Goal: Task Accomplishment & Management: Manage account settings

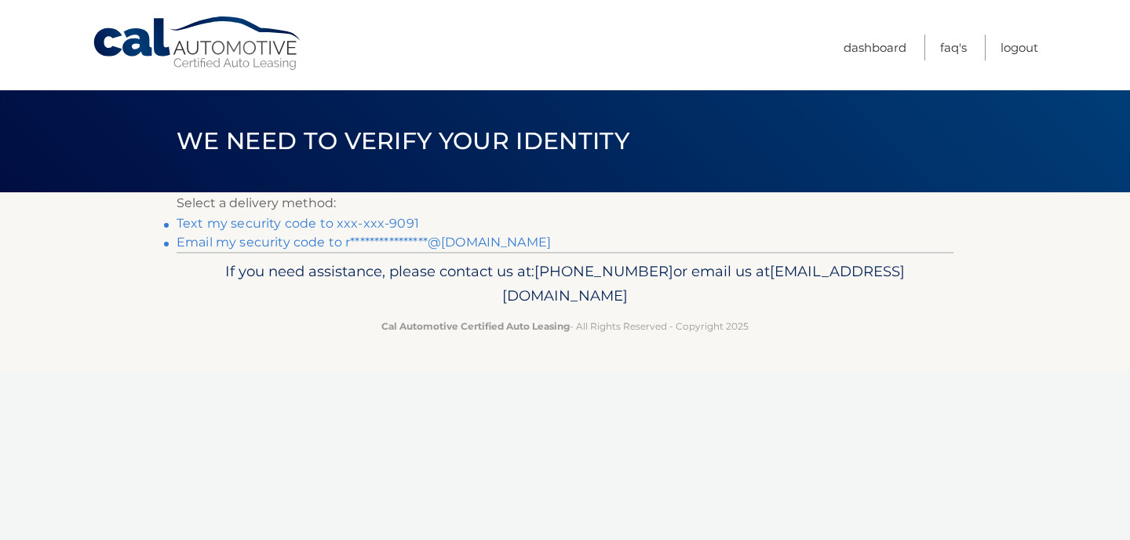
click at [325, 225] on link "Text my security code to xxx-xxx-9091" at bounding box center [298, 223] width 242 height 15
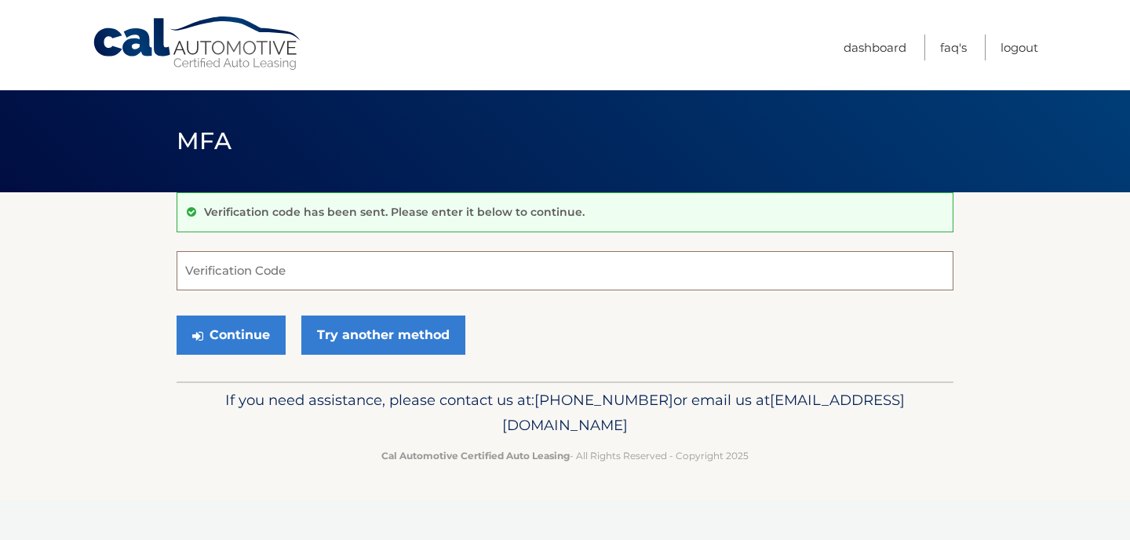
click at [318, 277] on input "Verification Code" at bounding box center [565, 270] width 777 height 39
type input "537786"
click at [231, 330] on button "Continue" at bounding box center [231, 334] width 109 height 39
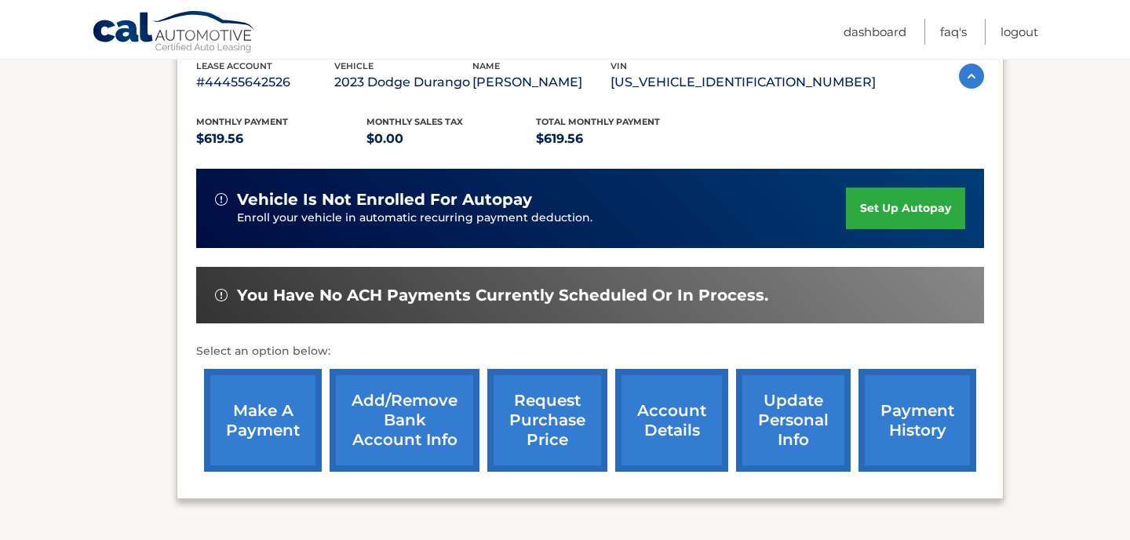
scroll to position [286, 0]
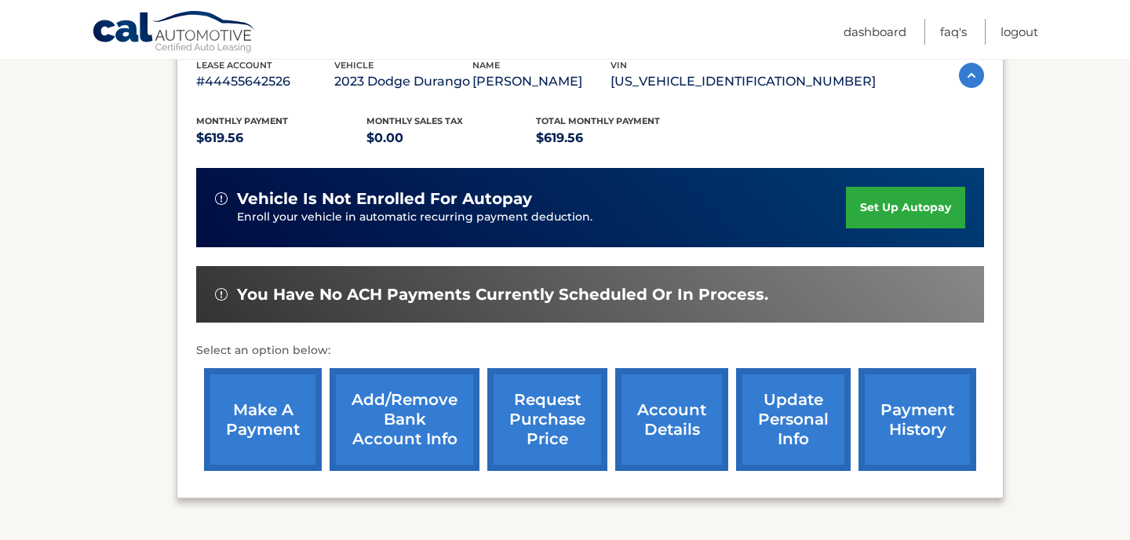
click at [273, 399] on link "make a payment" at bounding box center [263, 419] width 118 height 103
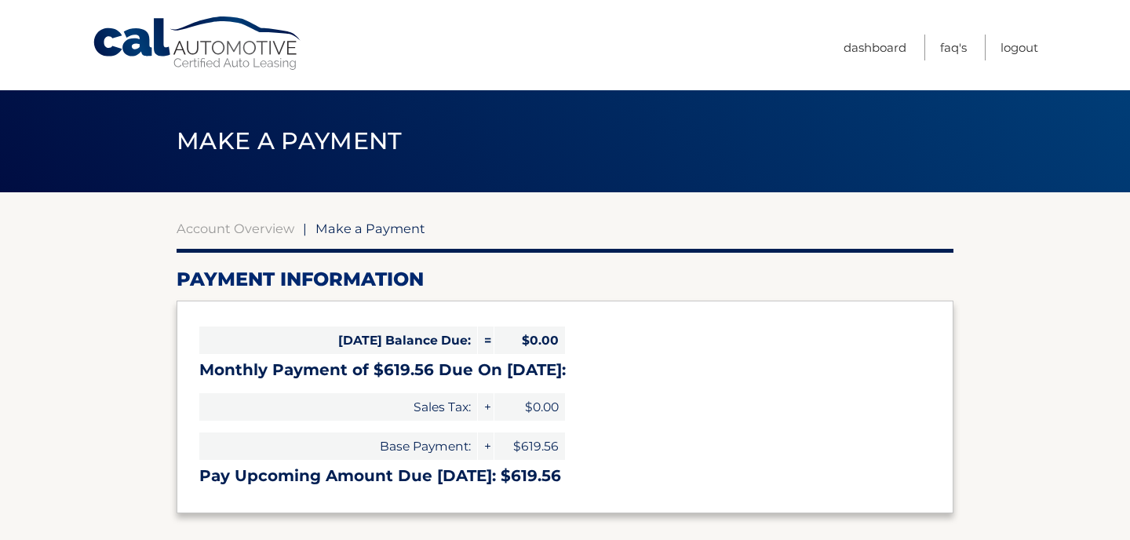
select select "NWFkNzg4YmEtYmI5ZC00ZDMxLTgwM2EtYTcyODIzYTAwZDZh"
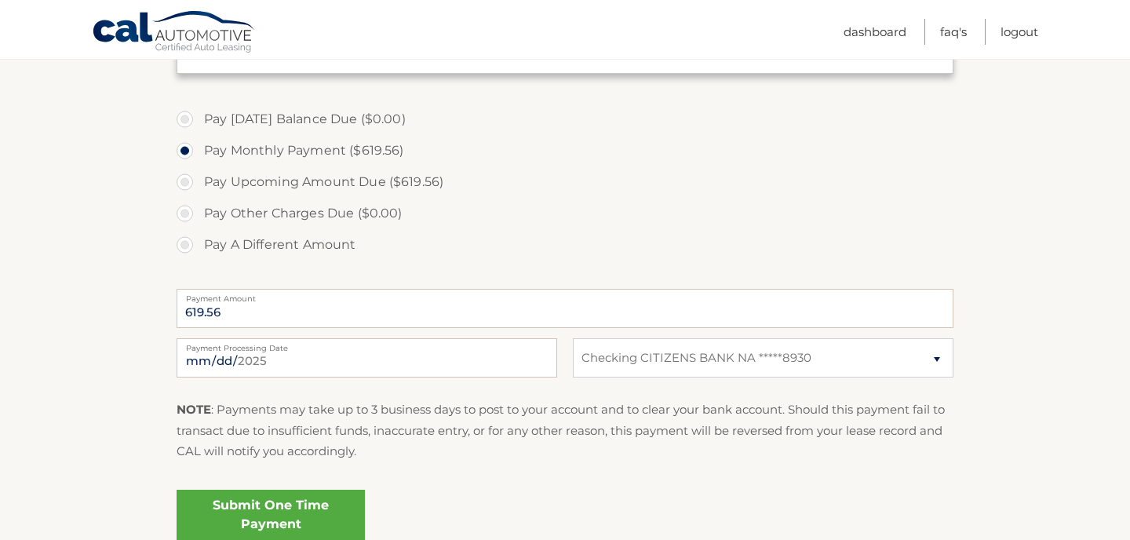
scroll to position [452, 0]
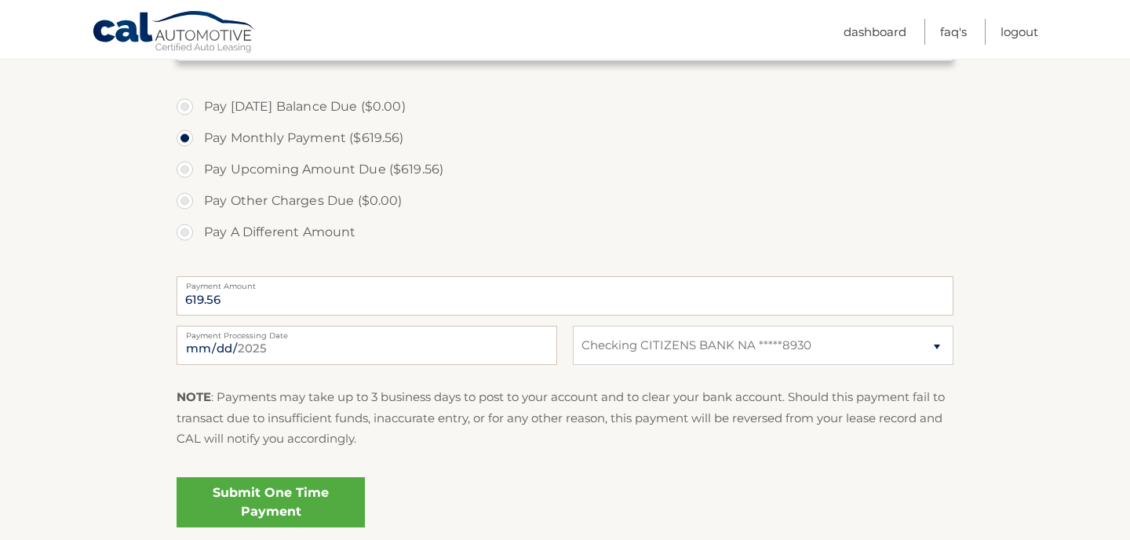
click at [274, 504] on link "Submit One Time Payment" at bounding box center [271, 502] width 188 height 50
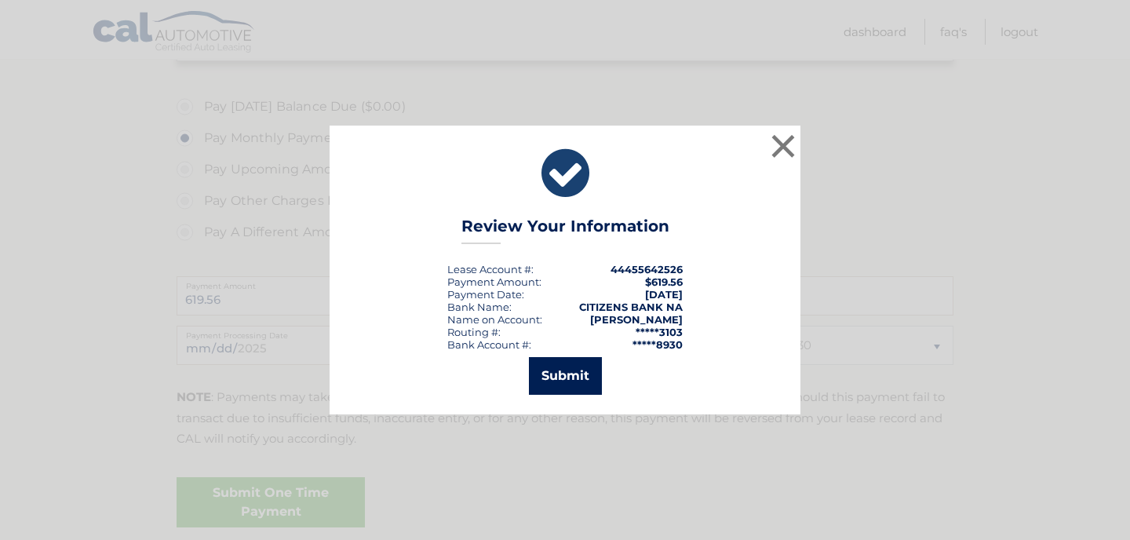
click at [566, 385] on button "Submit" at bounding box center [565, 376] width 73 height 38
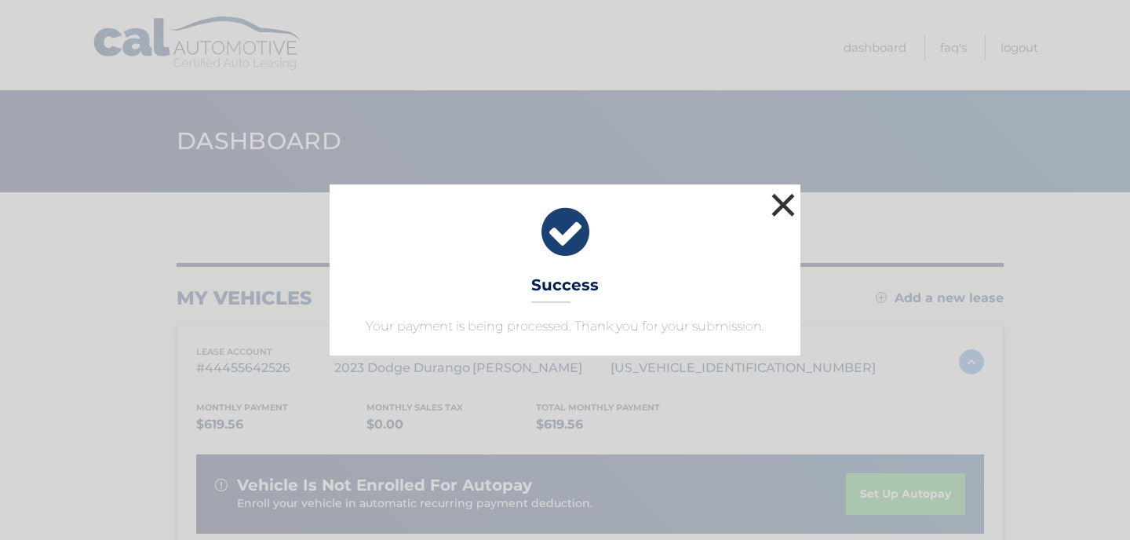
click at [781, 199] on button "×" at bounding box center [782, 204] width 31 height 31
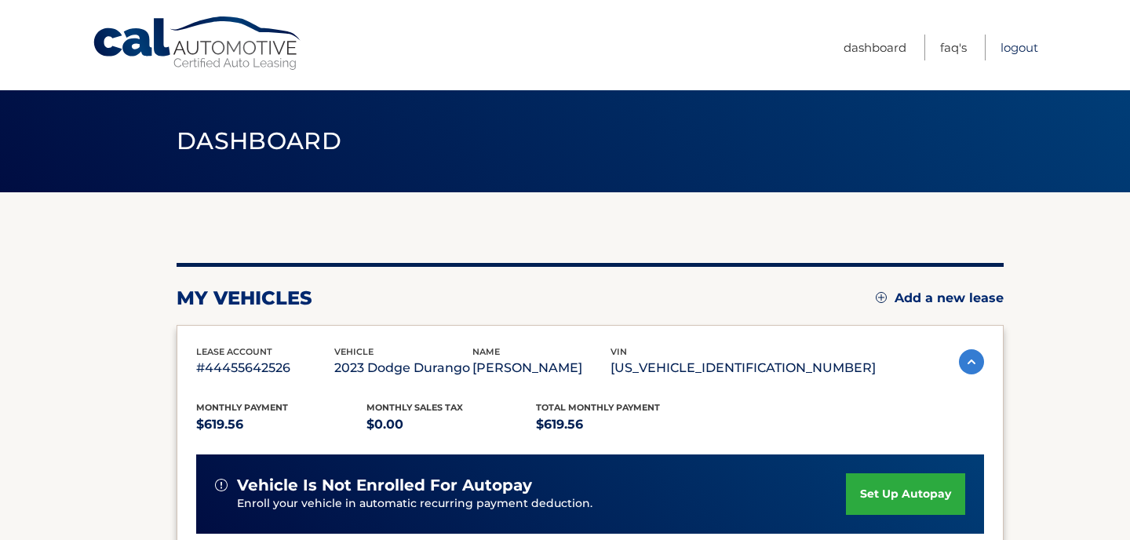
click at [1022, 51] on link "Logout" at bounding box center [1019, 48] width 38 height 26
